Goal: Information Seeking & Learning: Check status

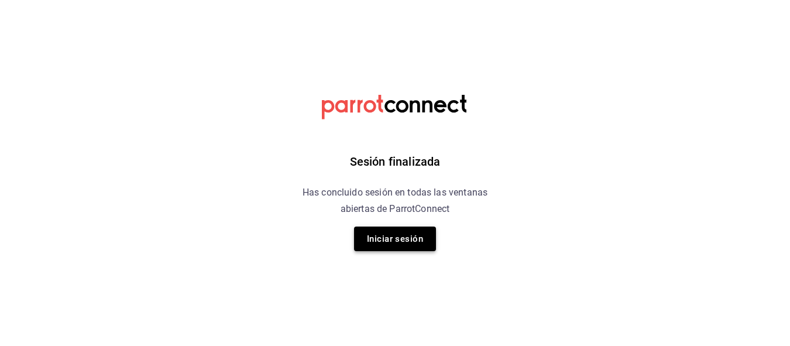
click at [431, 241] on button "Iniciar sesión" at bounding box center [395, 238] width 82 height 25
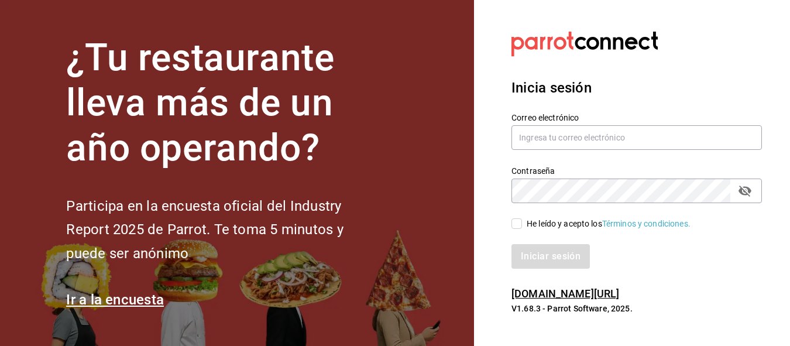
click at [545, 229] on div "He leído y acepto los Términos y condiciones." at bounding box center [609, 224] width 164 height 12
click at [522, 229] on input "He leído y acepto los Términos y condiciones." at bounding box center [516, 223] width 11 height 11
checkbox input "true"
type input "animal.puebla@grupocosteno.com"
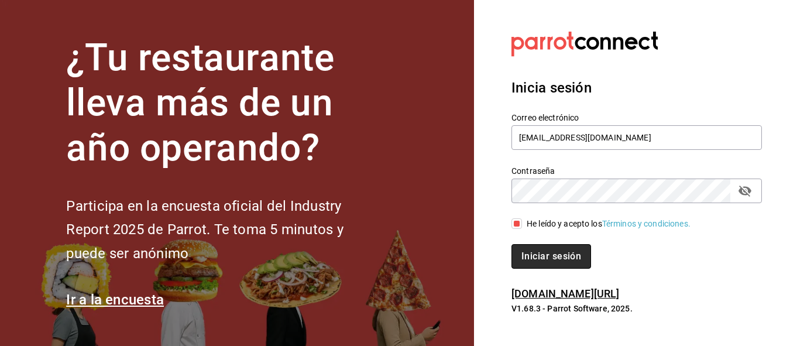
click at [541, 260] on button "Iniciar sesión" at bounding box center [551, 256] width 80 height 25
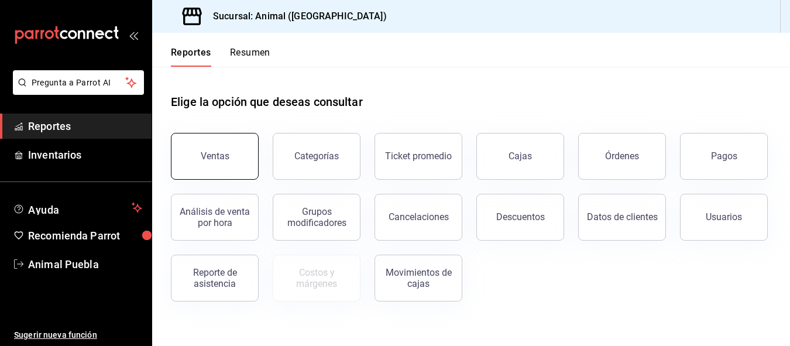
click at [256, 144] on div "Ventas" at bounding box center [208, 149] width 102 height 61
click at [222, 164] on button "Ventas" at bounding box center [215, 156] width 88 height 47
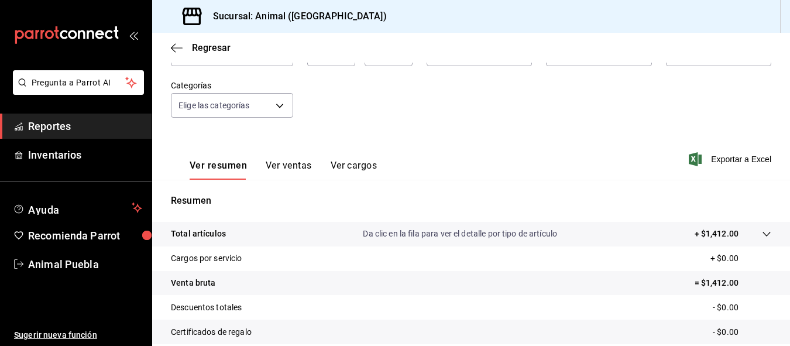
scroll to position [78, 0]
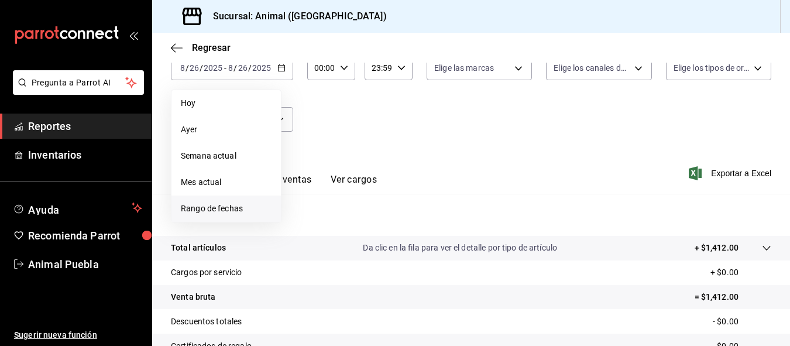
click at [242, 201] on li "Rango de fechas" at bounding box center [225, 208] width 109 height 26
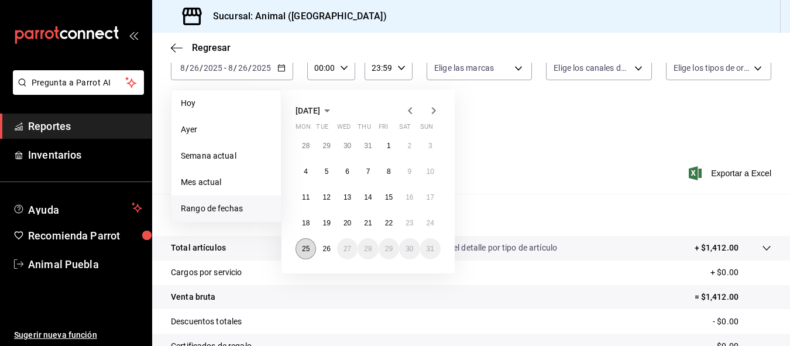
click at [314, 246] on button "25" at bounding box center [305, 248] width 20 height 21
click at [325, 250] on abbr "26" at bounding box center [326, 249] width 8 height 8
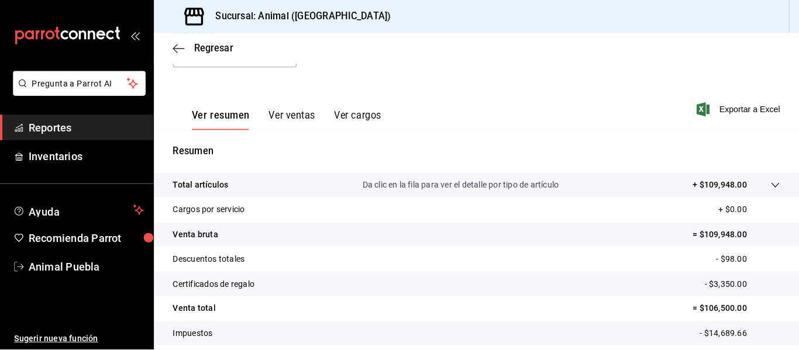
scroll to position [215, 0]
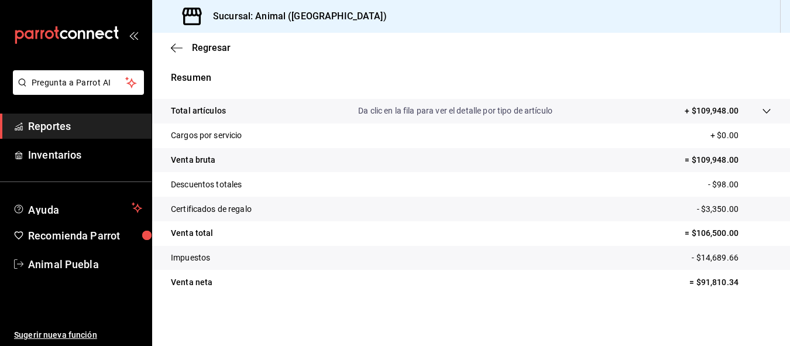
click at [685, 102] on tr "Total artículos Da clic en la fila para ver el detalle por tipo de artículo + $…" at bounding box center [471, 111] width 638 height 25
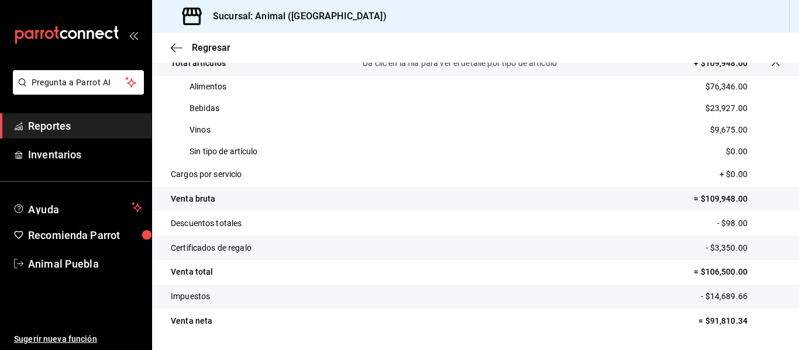
scroll to position [274, 0]
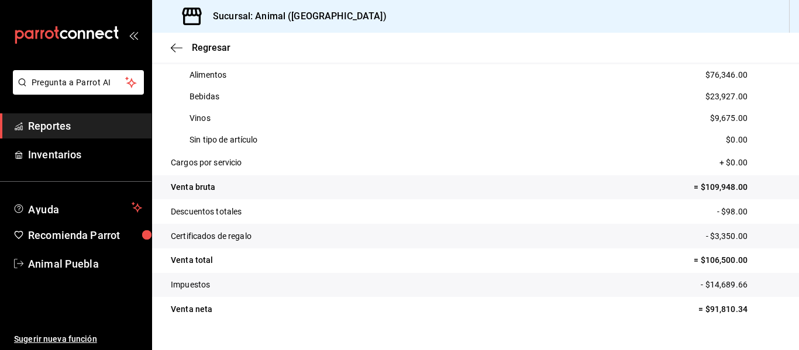
click at [580, 45] on div "Regresar" at bounding box center [475, 48] width 647 height 30
click at [545, 49] on div "Regresar" at bounding box center [475, 48] width 647 height 30
click at [662, 34] on div "Regresar" at bounding box center [475, 48] width 647 height 30
click at [594, 40] on div "Regresar" at bounding box center [475, 48] width 647 height 30
